Goal: Task Accomplishment & Management: Complete application form

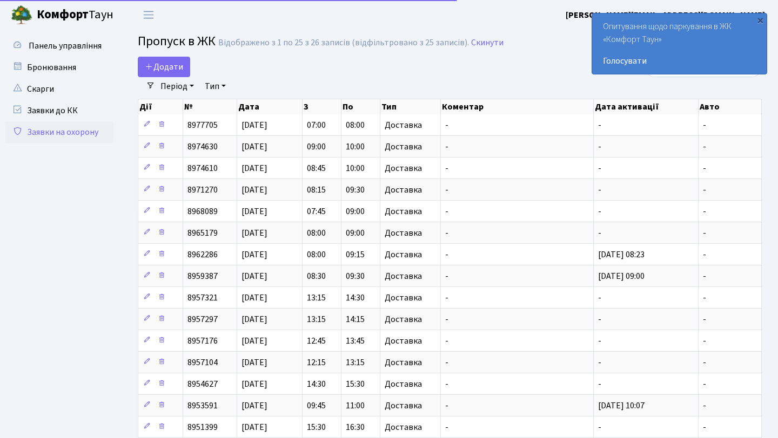
select select "25"
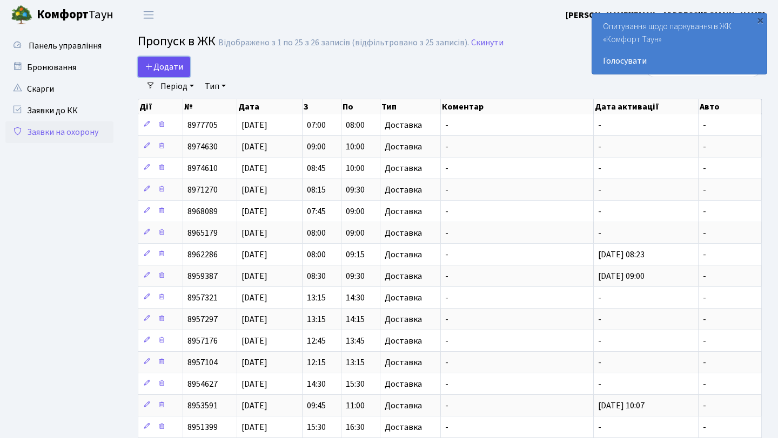
click at [165, 66] on span "Додати" at bounding box center [164, 67] width 38 height 12
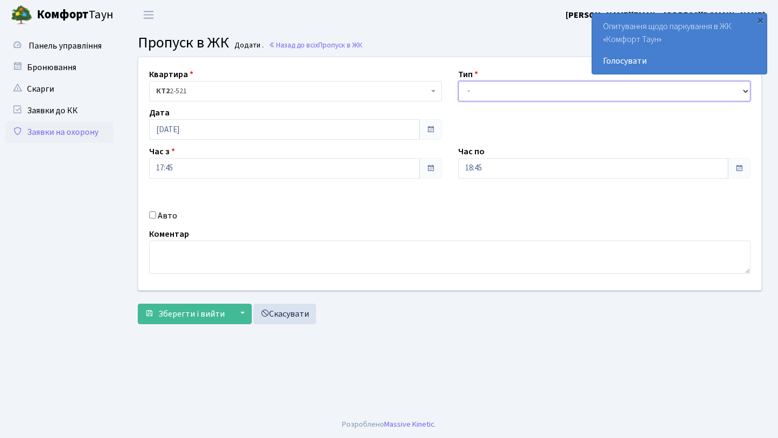
click at [472, 87] on select "- Доставка Таксі Гості Сервіс" at bounding box center [604, 91] width 293 height 21
select select "1"
click at [458, 81] on select "- Доставка Таксі Гості Сервіс" at bounding box center [604, 91] width 293 height 21
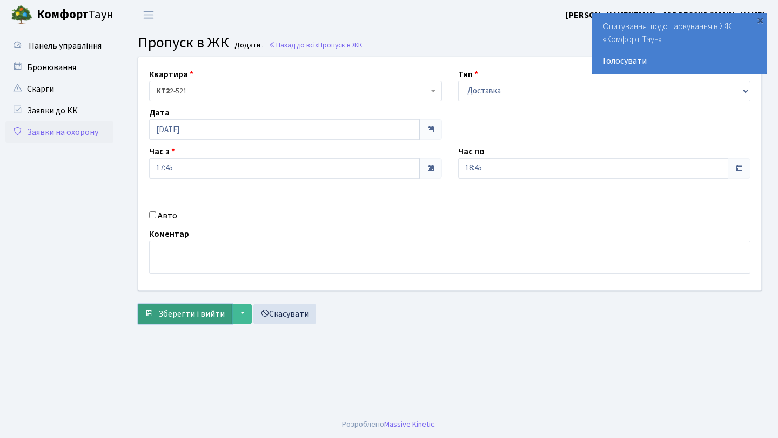
click at [192, 314] on span "Зберегти і вийти" at bounding box center [191, 314] width 66 height 12
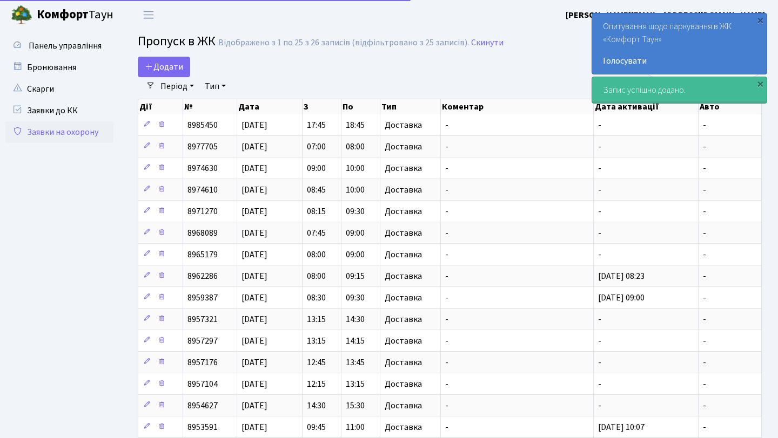
select select "25"
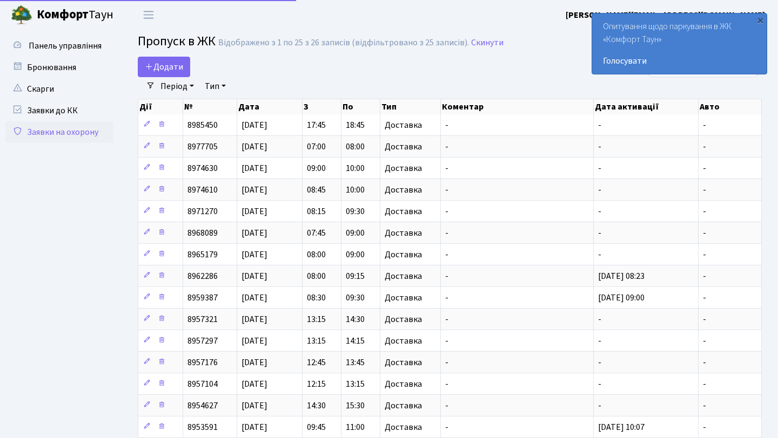
select select "25"
click at [153, 66] on span "Додати" at bounding box center [164, 67] width 38 height 12
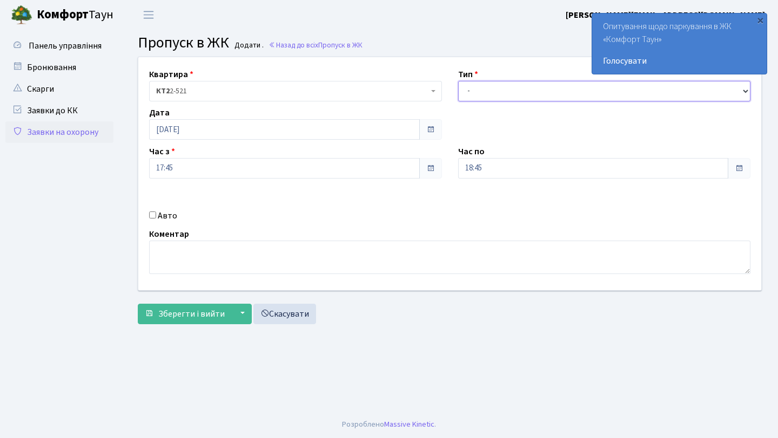
click at [488, 85] on select "- Доставка Таксі Гості Сервіс" at bounding box center [604, 91] width 293 height 21
select select "1"
click at [458, 81] on select "- Доставка Таксі Гості Сервіс" at bounding box center [604, 91] width 293 height 21
click at [220, 299] on form "Квартира <b>КТ2</b>&nbsp;&nbsp;&nbsp;2-521 КТ2 2-521 Тип - Доставка Таксі Гості…" at bounding box center [450, 191] width 624 height 268
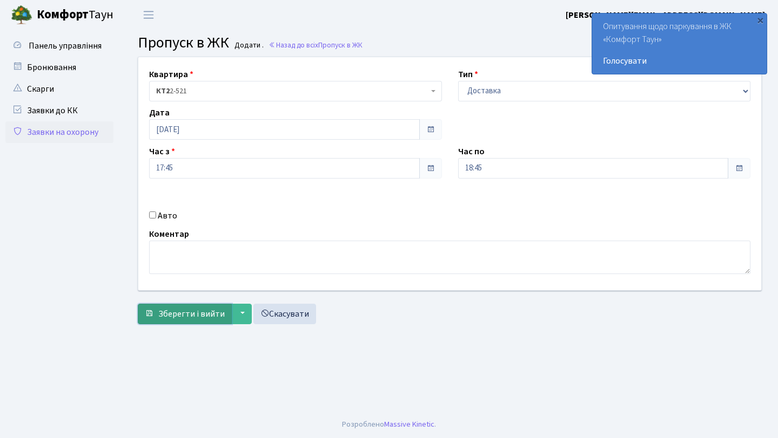
click at [216, 308] on span "Зберегти і вийти" at bounding box center [191, 314] width 66 height 12
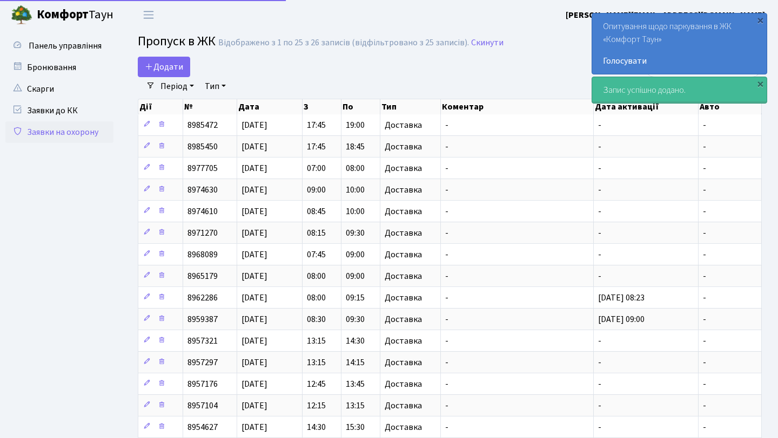
select select "25"
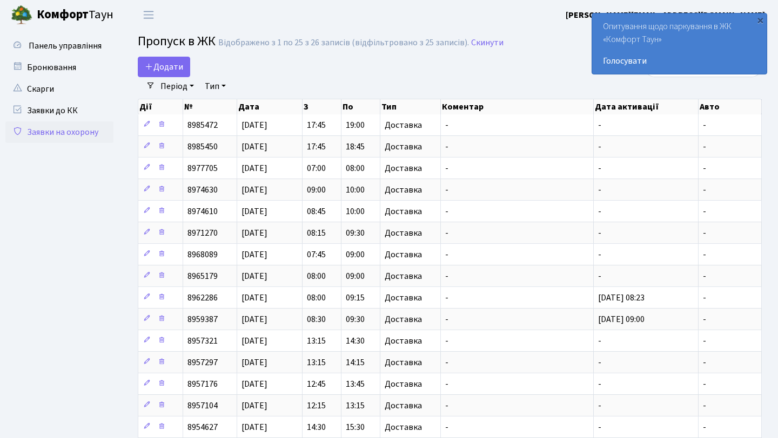
click at [557, 83] on div "Період 16.09.2025 - 16.09.2025 Тип - Доставка Таксі Гості Сервіс Очистити фільт…" at bounding box center [454, 86] width 598 height 18
click at [761, 25] on div "×" at bounding box center [759, 20] width 11 height 11
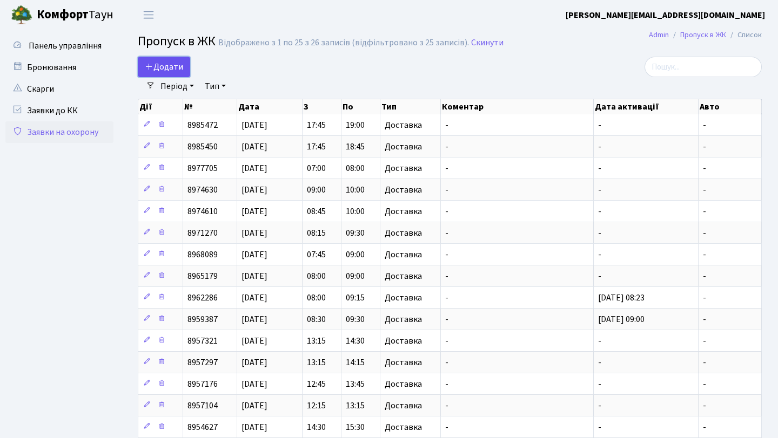
click at [173, 64] on span "Додати" at bounding box center [164, 67] width 38 height 12
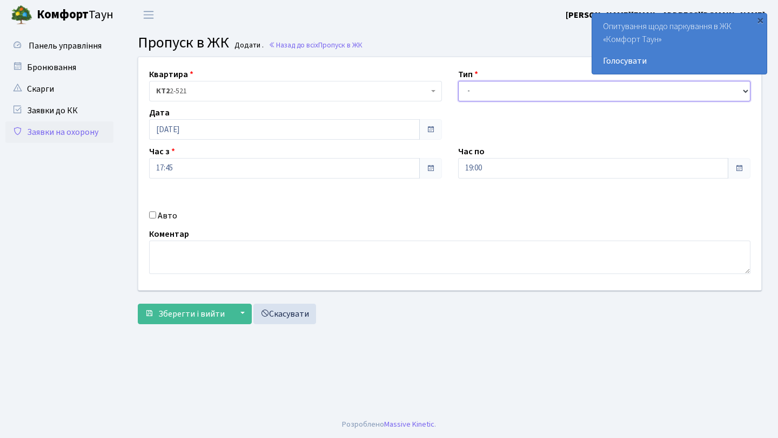
click at [557, 90] on select "- Доставка Таксі Гості Сервіс" at bounding box center [604, 91] width 293 height 21
select select "1"
click at [458, 81] on select "- Доставка Таксі Гості Сервіс" at bounding box center [604, 91] width 293 height 21
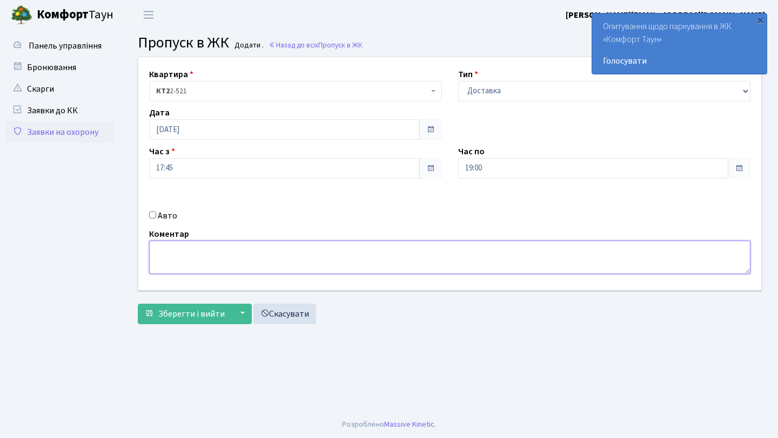
click at [344, 261] on textarea at bounding box center [449, 257] width 601 height 33
paste textarea "аа 3522 рр"
type textarea "авто з номером "аа 3522 рр""
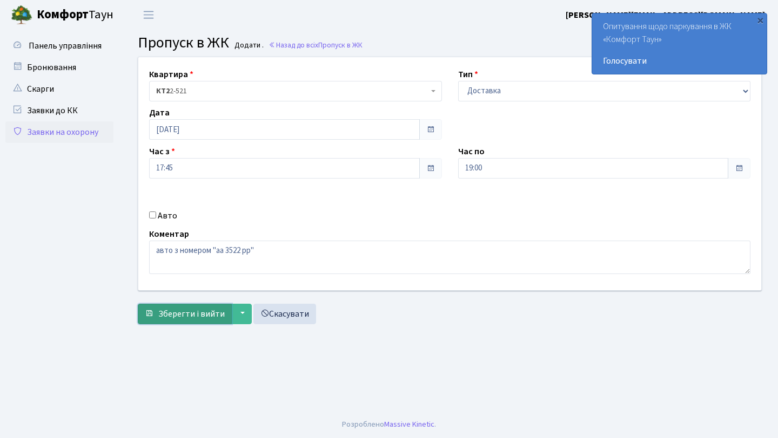
click at [186, 314] on span "Зберегти і вийти" at bounding box center [191, 314] width 66 height 12
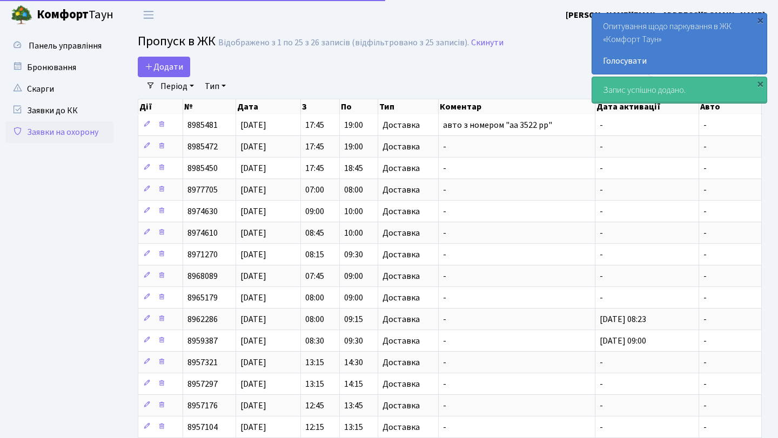
select select "25"
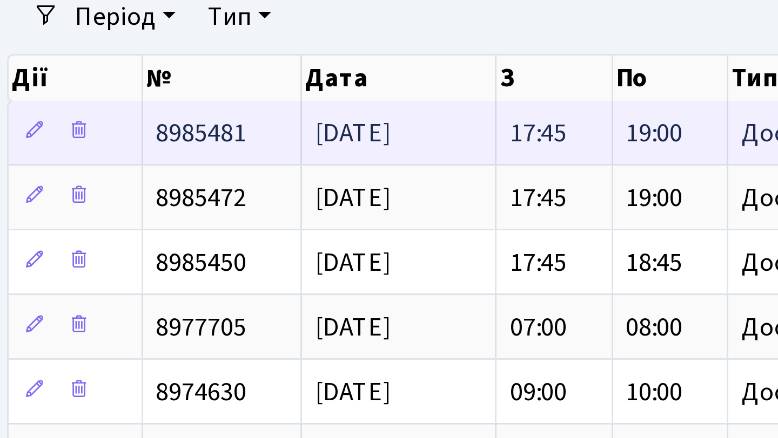
drag, startPoint x: 185, startPoint y: 125, endPoint x: 200, endPoint y: 127, distance: 15.2
click at [200, 127] on td "8985481" at bounding box center [209, 124] width 53 height 21
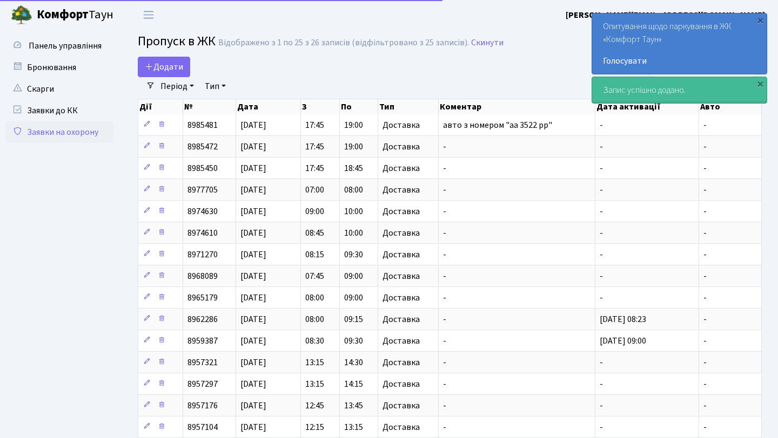
select select "25"
